Goal: Complete application form: Complete application form

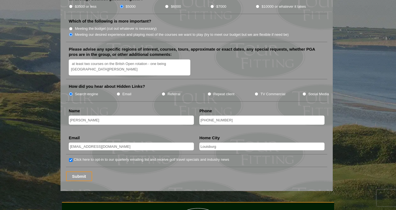
scroll to position [685, 0]
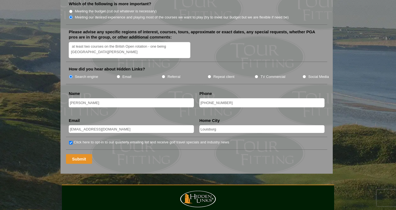
type input "919-928-3616"
click at [84, 154] on input "Submit" at bounding box center [79, 159] width 26 height 10
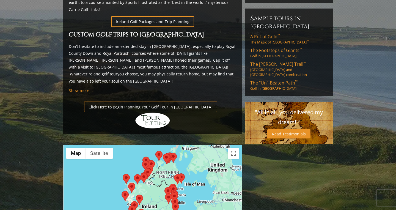
scroll to position [369, 0]
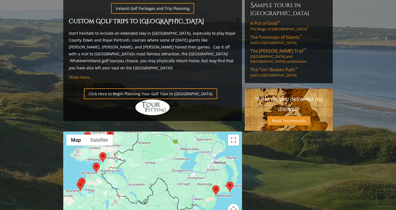
drag, startPoint x: 162, startPoint y: 148, endPoint x: 165, endPoint y: 196, distance: 47.3
click at [165, 196] on div at bounding box center [152, 186] width 178 height 109
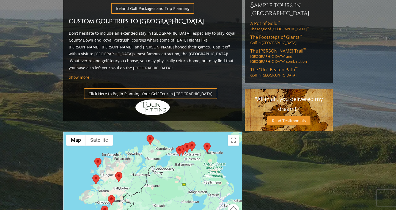
drag, startPoint x: 162, startPoint y: 154, endPoint x: 169, endPoint y: 198, distance: 44.3
click at [169, 198] on div at bounding box center [152, 186] width 178 height 109
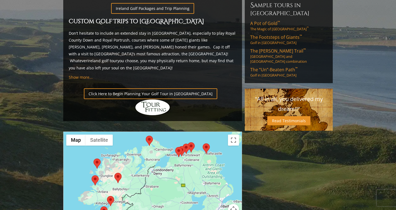
click at [175, 147] on area at bounding box center [175, 147] width 0 height 0
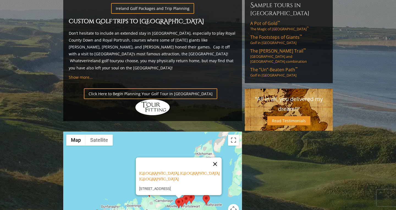
click at [217, 157] on button "Close" at bounding box center [214, 163] width 13 height 13
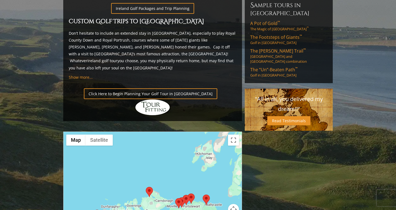
click at [203, 194] on area at bounding box center [203, 194] width 0 height 0
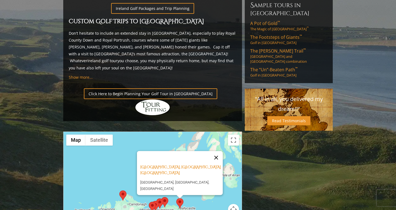
click at [217, 151] on button "Close" at bounding box center [215, 157] width 13 height 13
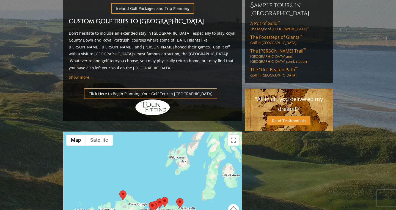
click at [161, 197] on area at bounding box center [161, 197] width 0 height 0
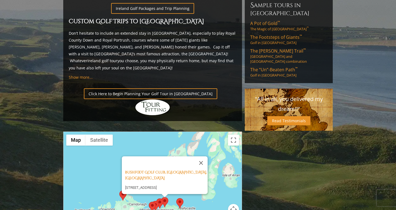
click at [188, 180] on div "[GEOGRAPHIC_DATA], [GEOGRAPHIC_DATA], [GEOGRAPHIC_DATA][STREET_ADDRESS][GEOGRAP…" at bounding box center [152, 186] width 178 height 109
click at [156, 198] on area at bounding box center [156, 198] width 0 height 0
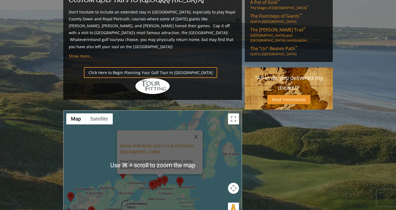
scroll to position [395, 0]
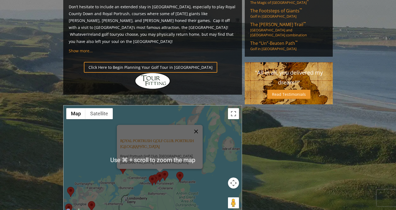
click at [198, 125] on button "Close" at bounding box center [195, 131] width 13 height 13
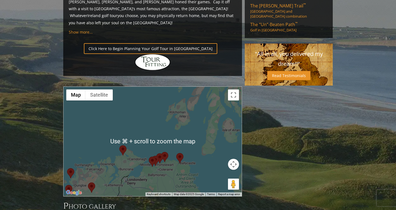
scroll to position [414, 0]
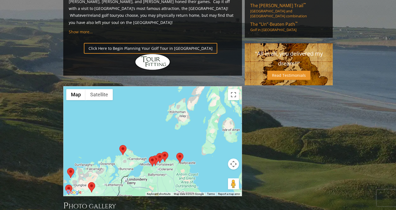
click at [204, 127] on div "To navigate, press the arrow keys." at bounding box center [152, 140] width 178 height 109
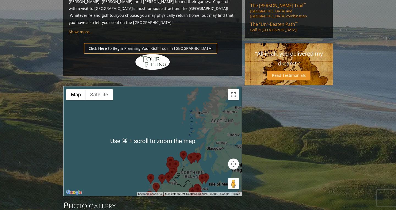
scroll to position [424, 0]
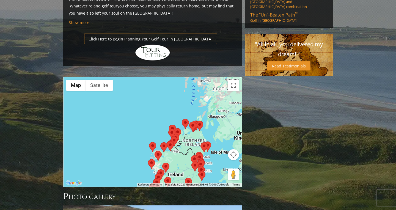
drag, startPoint x: 213, startPoint y: 126, endPoint x: 215, endPoint y: 103, distance: 23.4
click at [215, 103] on div at bounding box center [152, 131] width 178 height 109
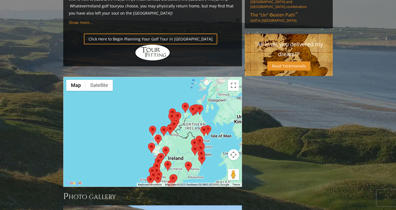
drag, startPoint x: 222, startPoint y: 118, endPoint x: 222, endPoint y: 101, distance: 17.3
click at [222, 101] on div at bounding box center [152, 131] width 178 height 109
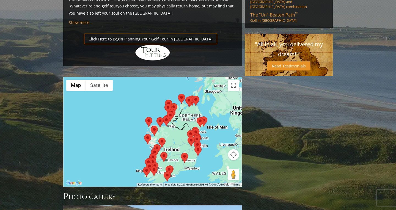
drag, startPoint x: 184, startPoint y: 121, endPoint x: 180, endPoint y: 112, distance: 10.1
click at [180, 112] on div at bounding box center [152, 131] width 178 height 109
click at [194, 141] on area at bounding box center [194, 141] width 0 height 0
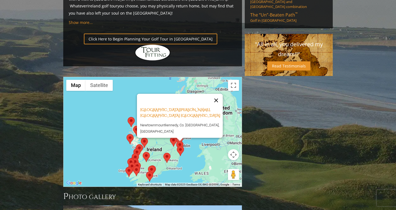
click at [218, 94] on button "Close" at bounding box center [215, 100] width 13 height 13
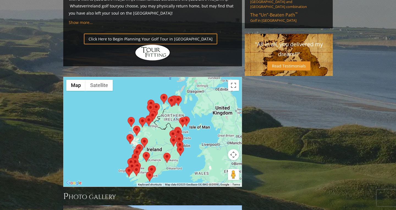
click at [176, 135] on area at bounding box center [176, 135] width 0 height 0
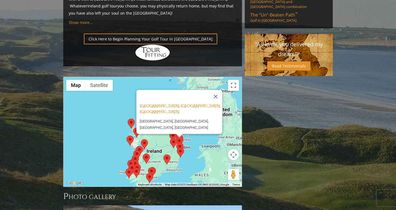
click at [177, 147] on area at bounding box center [177, 147] width 0 height 0
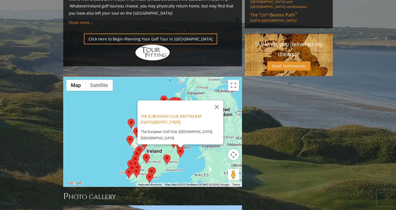
click at [193, 121] on div "The European Club, Brittas Bay Ireland The European Golf Club, [GEOGRAPHIC_DATA…" at bounding box center [152, 131] width 178 height 109
click at [219, 100] on button "Close" at bounding box center [216, 106] width 13 height 13
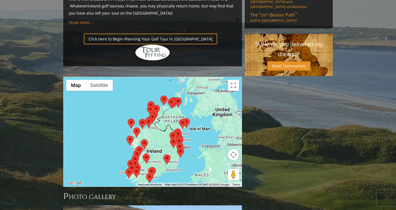
click at [176, 137] on area at bounding box center [176, 137] width 0 height 0
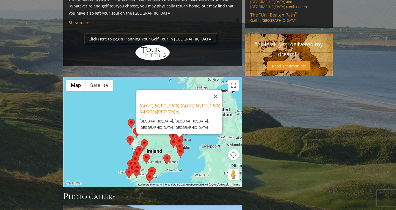
click at [192, 106] on div "[GEOGRAPHIC_DATA], [GEOGRAPHIC_DATA] [GEOGRAPHIC_DATA] [GEOGRAPHIC_DATA], [GEOG…" at bounding box center [152, 131] width 178 height 109
click at [218, 90] on button "Close" at bounding box center [215, 96] width 13 height 13
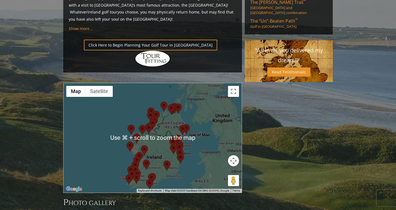
scroll to position [416, 0]
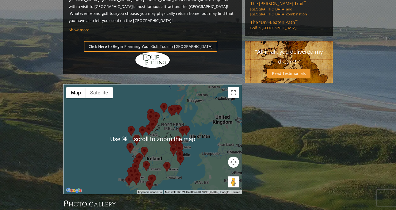
click at [170, 96] on div "To navigate, press the arrow keys." at bounding box center [152, 138] width 178 height 109
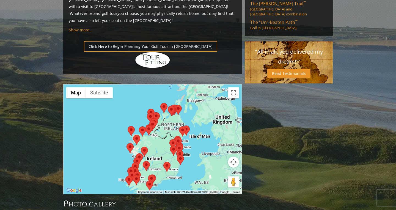
click at [179, 126] on area at bounding box center [179, 126] width 0 height 0
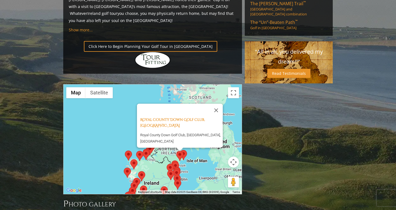
click at [191, 120] on div "Royal County Down Golf Club, [GEOGRAPHIC_DATA] [GEOGRAPHIC_DATA] Royal County D…" at bounding box center [152, 138] width 178 height 109
click at [166, 120] on div "Royal County Down Golf Club, [GEOGRAPHIC_DATA] [GEOGRAPHIC_DATA] Royal County D…" at bounding box center [152, 138] width 178 height 109
click at [217, 104] on button "Close" at bounding box center [215, 110] width 13 height 13
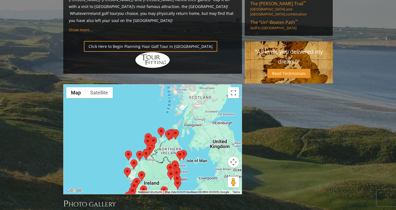
click at [172, 129] on area at bounding box center [172, 129] width 0 height 0
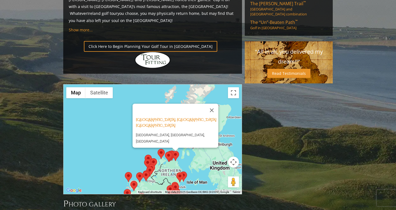
click at [190, 139] on div "[GEOGRAPHIC_DATA], Ballycastle [GEOGRAPHIC_DATA] [GEOGRAPHIC_DATA], [GEOGRAPHIC…" at bounding box center [152, 138] width 178 height 109
click at [214, 104] on button "Close" at bounding box center [211, 110] width 13 height 13
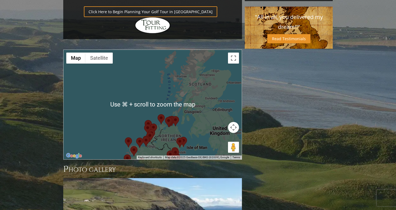
scroll to position [458, 0]
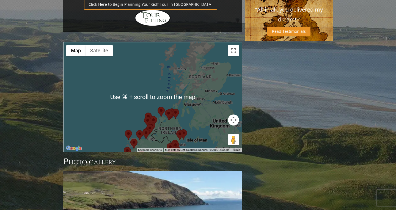
click at [201, 93] on div "To navigate, press the arrow keys." at bounding box center [152, 96] width 178 height 109
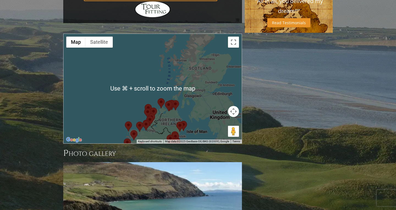
scroll to position [462, 0]
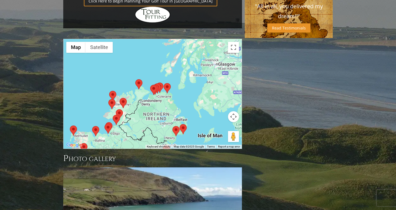
drag, startPoint x: 193, startPoint y: 81, endPoint x: 195, endPoint y: 58, distance: 23.7
click at [195, 58] on div at bounding box center [152, 93] width 178 height 109
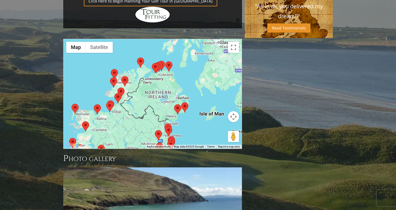
drag, startPoint x: 201, startPoint y: 81, endPoint x: 203, endPoint y: 59, distance: 22.6
click at [203, 59] on div at bounding box center [152, 93] width 178 height 109
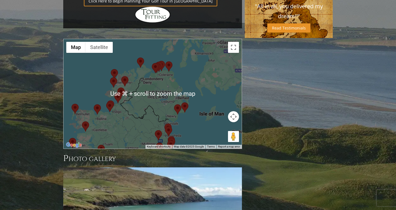
scroll to position [462, 0]
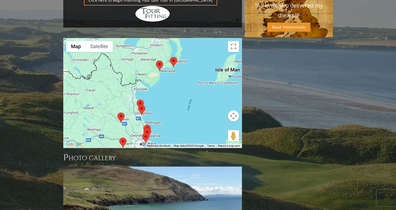
drag, startPoint x: 205, startPoint y: 93, endPoint x: 215, endPoint y: 62, distance: 32.5
click at [215, 62] on div at bounding box center [152, 92] width 178 height 109
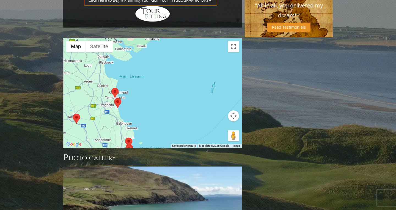
drag, startPoint x: 189, startPoint y: 80, endPoint x: 222, endPoint y: 53, distance: 42.8
click at [223, 53] on div at bounding box center [152, 92] width 178 height 109
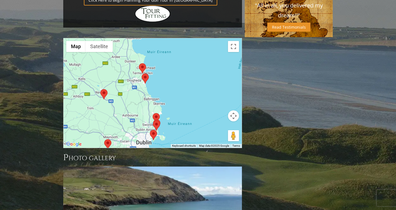
drag, startPoint x: 210, startPoint y: 65, endPoint x: 239, endPoint y: 39, distance: 38.3
click at [239, 39] on div at bounding box center [152, 92] width 178 height 109
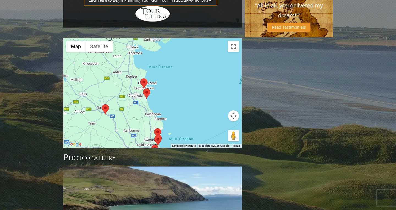
drag, startPoint x: 229, startPoint y: 50, endPoint x: 231, endPoint y: 64, distance: 14.4
click at [231, 64] on div at bounding box center [152, 92] width 178 height 109
click at [143, 88] on area at bounding box center [143, 88] width 0 height 0
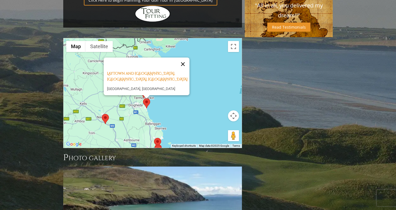
click at [186, 57] on button "Close" at bounding box center [182, 63] width 13 height 13
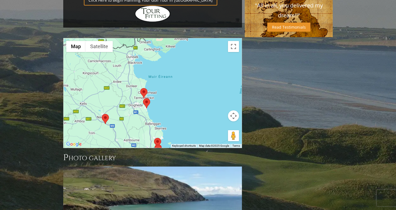
click at [140, 88] on area at bounding box center [140, 88] width 0 height 0
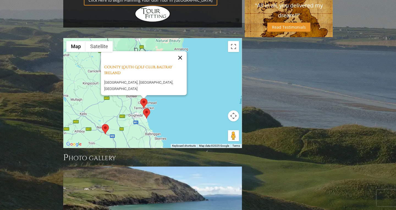
click at [182, 51] on button "Close" at bounding box center [179, 57] width 13 height 13
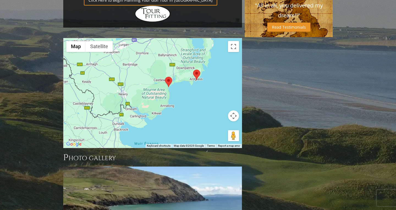
drag, startPoint x: 181, startPoint y: 57, endPoint x: 167, endPoint y: 115, distance: 59.4
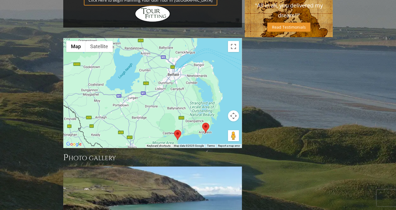
drag, startPoint x: 185, startPoint y: 73, endPoint x: 195, endPoint y: 127, distance: 54.9
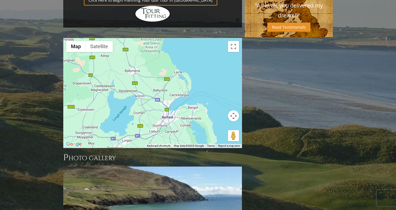
drag, startPoint x: 203, startPoint y: 58, endPoint x: 196, endPoint y: 101, distance: 43.6
click at [197, 101] on div at bounding box center [152, 92] width 178 height 109
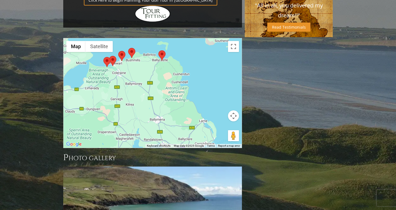
drag, startPoint x: 171, startPoint y: 31, endPoint x: 196, endPoint y: 80, distance: 55.4
click at [196, 80] on div at bounding box center [152, 92] width 178 height 109
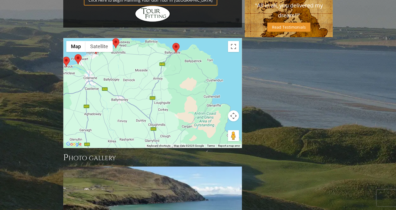
drag, startPoint x: 184, startPoint y: 32, endPoint x: 184, endPoint y: 62, distance: 29.4
click at [184, 62] on div at bounding box center [152, 92] width 178 height 109
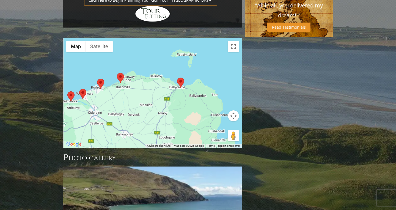
drag, startPoint x: 216, startPoint y: 12, endPoint x: 220, endPoint y: 47, distance: 35.4
click at [221, 47] on div at bounding box center [152, 92] width 178 height 109
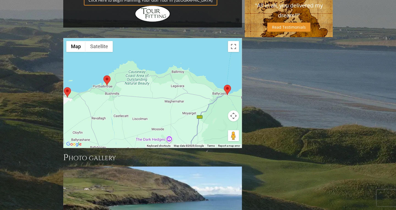
drag, startPoint x: 128, startPoint y: 47, endPoint x: 153, endPoint y: 62, distance: 28.9
click at [153, 62] on div at bounding box center [152, 92] width 178 height 109
click at [103, 75] on area at bounding box center [103, 75] width 0 height 0
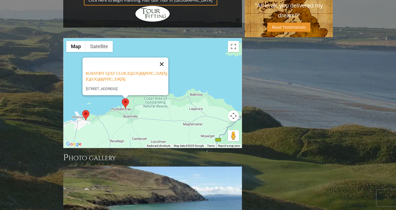
click at [163, 57] on button "Close" at bounding box center [161, 63] width 13 height 13
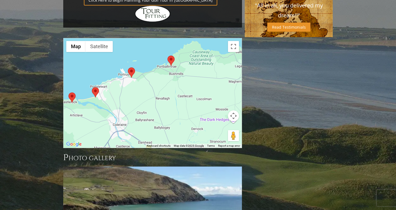
drag, startPoint x: 149, startPoint y: 91, endPoint x: 195, endPoint y: 48, distance: 63.0
click at [195, 48] on div at bounding box center [152, 92] width 178 height 109
click at [128, 67] on area at bounding box center [128, 67] width 0 height 0
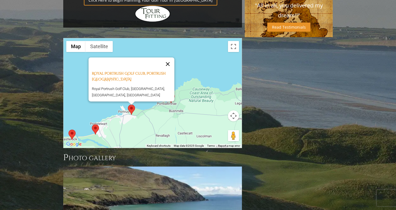
click at [171, 57] on button "Close" at bounding box center [167, 63] width 13 height 13
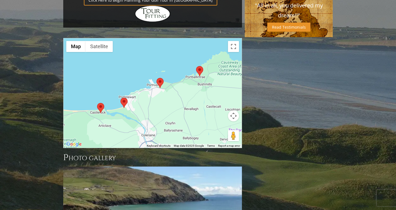
drag, startPoint x: 147, startPoint y: 99, endPoint x: 176, endPoint y: 70, distance: 41.2
click at [177, 71] on div at bounding box center [152, 92] width 178 height 109
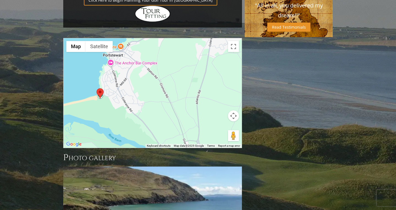
drag, startPoint x: 126, startPoint y: 75, endPoint x: 188, endPoint y: 95, distance: 64.7
click at [188, 95] on div at bounding box center [152, 92] width 178 height 109
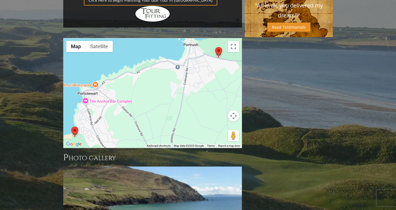
drag, startPoint x: 148, startPoint y: 45, endPoint x: 122, endPoint y: 84, distance: 47.0
click at [122, 84] on div at bounding box center [152, 92] width 178 height 109
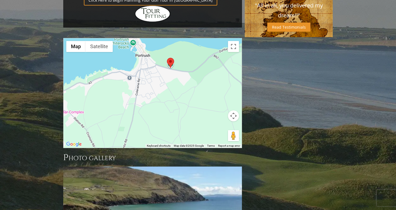
drag, startPoint x: 198, startPoint y: 56, endPoint x: 149, endPoint y: 66, distance: 50.1
click at [149, 66] on div at bounding box center [152, 92] width 178 height 109
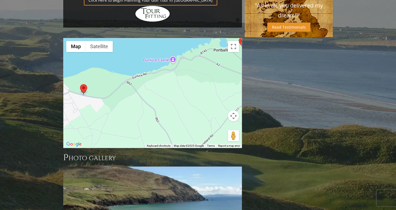
drag, startPoint x: 189, startPoint y: 73, endPoint x: 101, endPoint y: 99, distance: 91.3
click at [101, 99] on div at bounding box center [152, 92] width 178 height 109
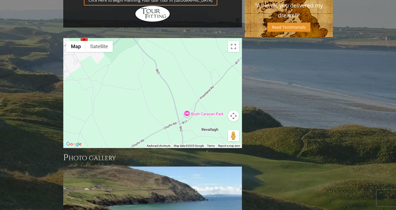
drag, startPoint x: 147, startPoint y: 94, endPoint x: 148, endPoint y: 44, distance: 49.5
click at [148, 44] on div at bounding box center [152, 92] width 178 height 109
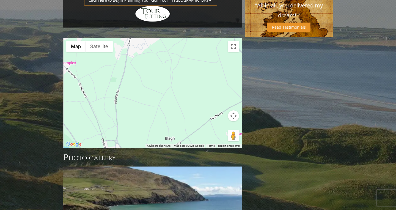
drag, startPoint x: 122, startPoint y: 69, endPoint x: 201, endPoint y: 41, distance: 83.0
click at [201, 42] on div at bounding box center [152, 92] width 178 height 109
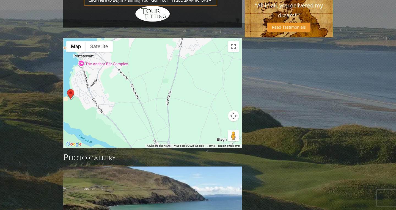
drag, startPoint x: 146, startPoint y: 50, endPoint x: 199, endPoint y: 51, distance: 52.8
click at [199, 51] on div at bounding box center [152, 92] width 178 height 109
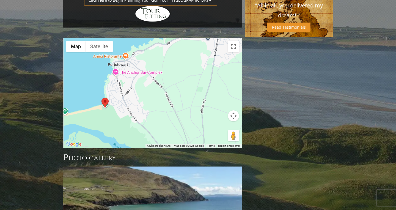
drag, startPoint x: 162, startPoint y: 32, endPoint x: 198, endPoint y: 40, distance: 36.8
click at [198, 40] on div at bounding box center [152, 92] width 178 height 109
click at [101, 98] on area at bounding box center [101, 98] width 0 height 0
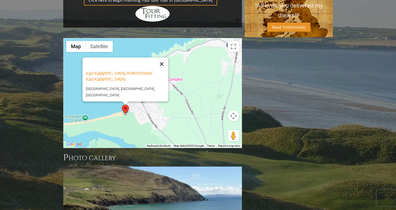
click at [164, 57] on button "Close" at bounding box center [161, 63] width 13 height 13
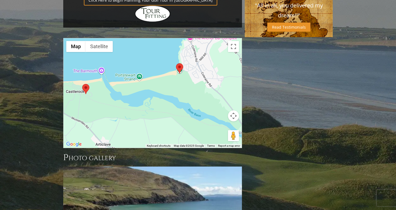
drag, startPoint x: 132, startPoint y: 95, endPoint x: 187, endPoint y: 54, distance: 68.7
click at [187, 54] on div at bounding box center [152, 92] width 178 height 109
click at [82, 84] on area at bounding box center [82, 84] width 0 height 0
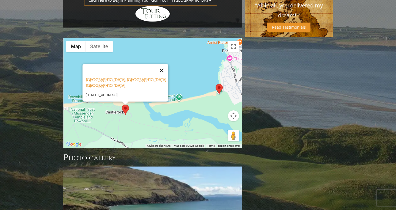
click at [165, 64] on button "Close" at bounding box center [161, 70] width 13 height 13
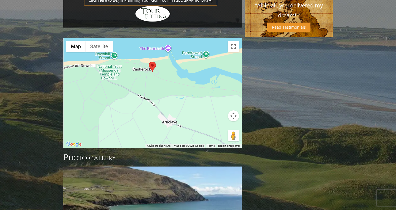
drag, startPoint x: 156, startPoint y: 78, endPoint x: 183, endPoint y: 34, distance: 51.5
click at [183, 38] on div at bounding box center [152, 92] width 178 height 109
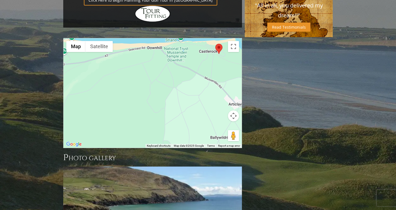
drag, startPoint x: 159, startPoint y: 61, endPoint x: 226, endPoint y: 43, distance: 69.7
click at [226, 43] on div at bounding box center [152, 92] width 178 height 109
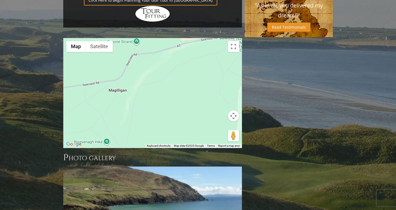
drag, startPoint x: 163, startPoint y: 71, endPoint x: 234, endPoint y: 61, distance: 71.6
click at [236, 61] on div at bounding box center [152, 92] width 178 height 109
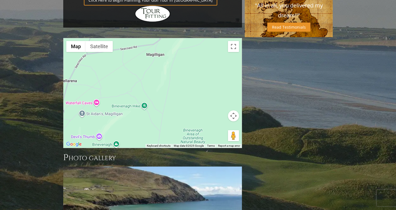
drag, startPoint x: 208, startPoint y: 77, endPoint x: 248, endPoint y: 40, distance: 53.7
click at [98, 69] on div at bounding box center [152, 92] width 178 height 109
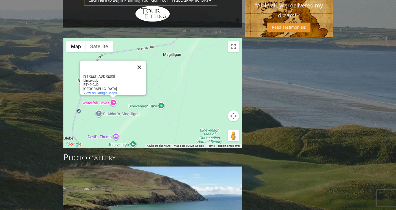
click at [140, 60] on button "Close" at bounding box center [139, 66] width 13 height 13
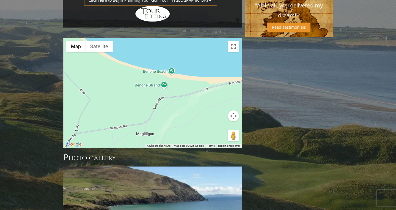
drag, startPoint x: 210, startPoint y: 43, endPoint x: 183, endPoint y: 123, distance: 83.9
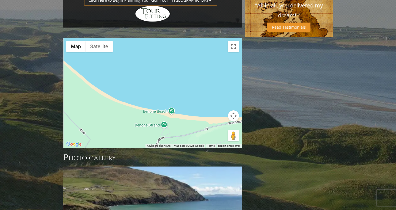
drag, startPoint x: 192, startPoint y: 68, endPoint x: 191, endPoint y: 115, distance: 47.5
